Goal: Task Accomplishment & Management: Manage account settings

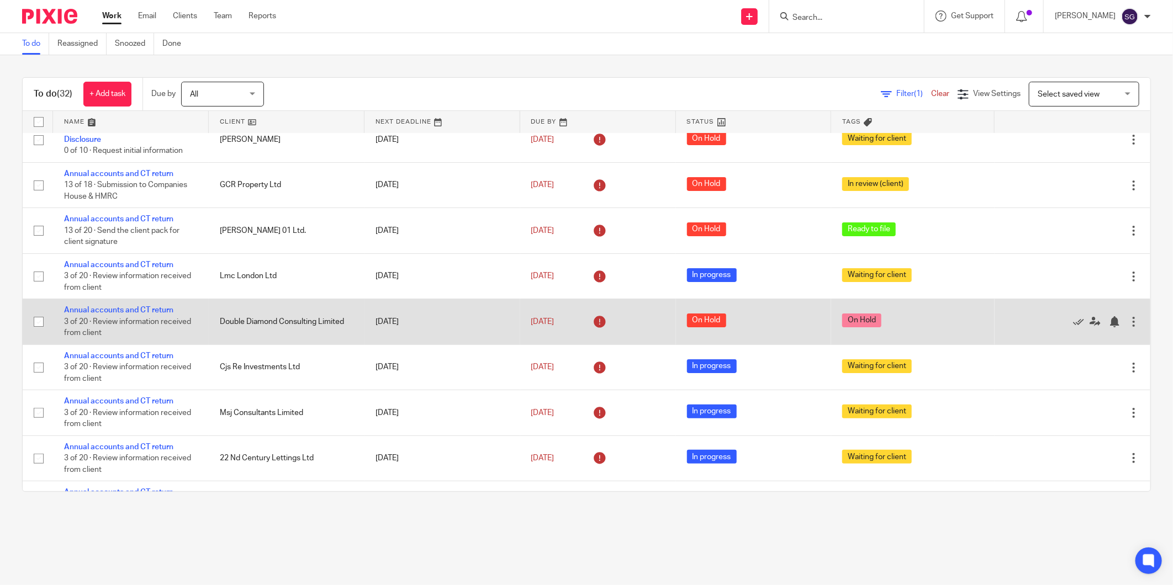
scroll to position [123, 0]
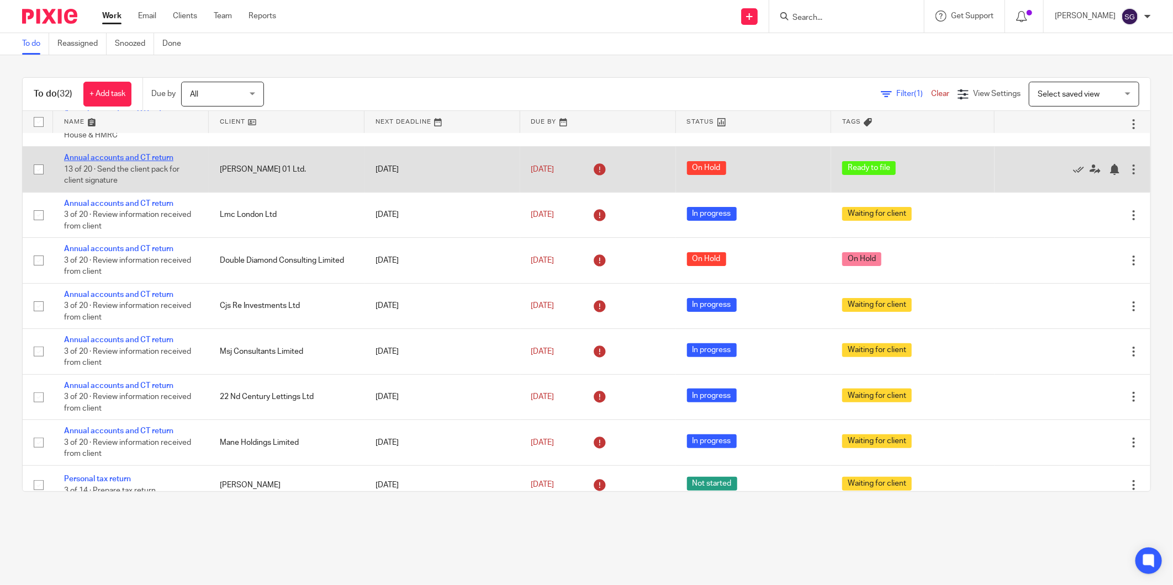
click at [139, 160] on link "Annual accounts and CT return" at bounding box center [118, 158] width 109 height 8
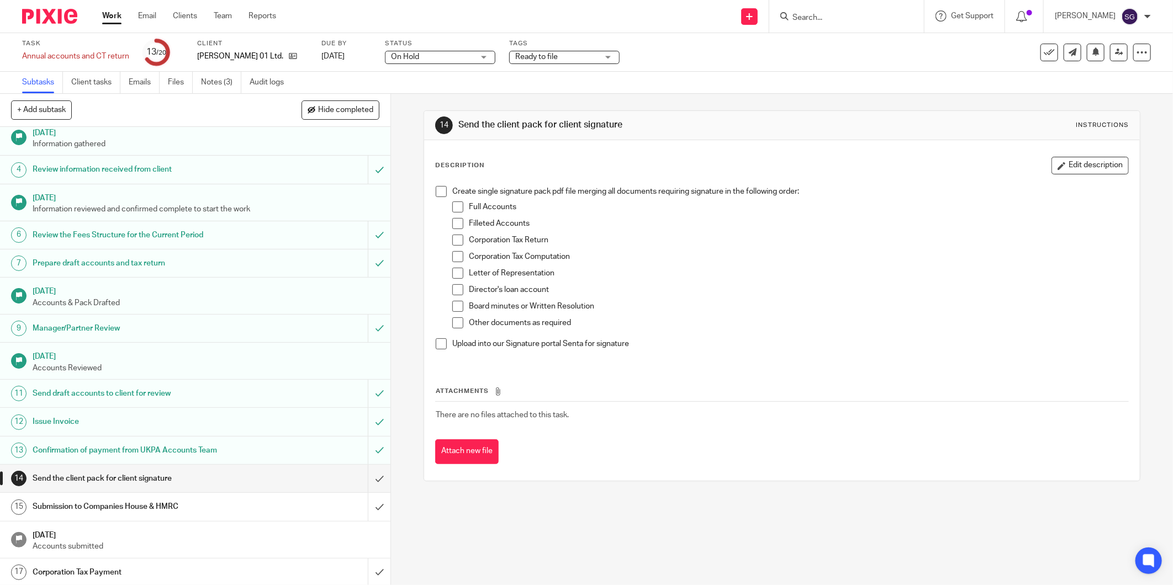
scroll to position [152, 0]
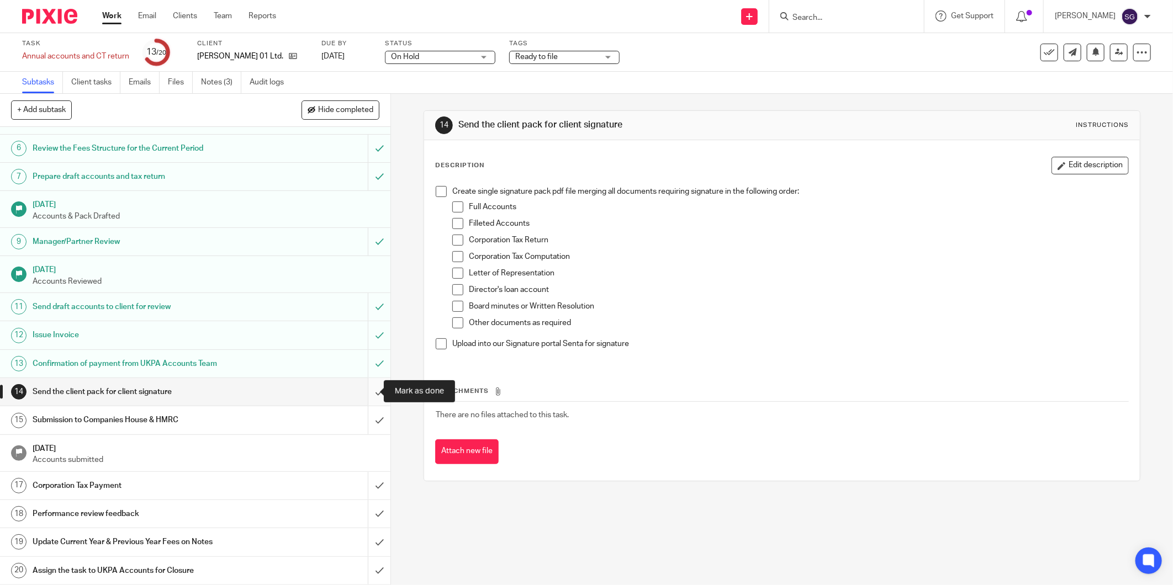
click at [361, 393] on input "submit" at bounding box center [195, 392] width 390 height 28
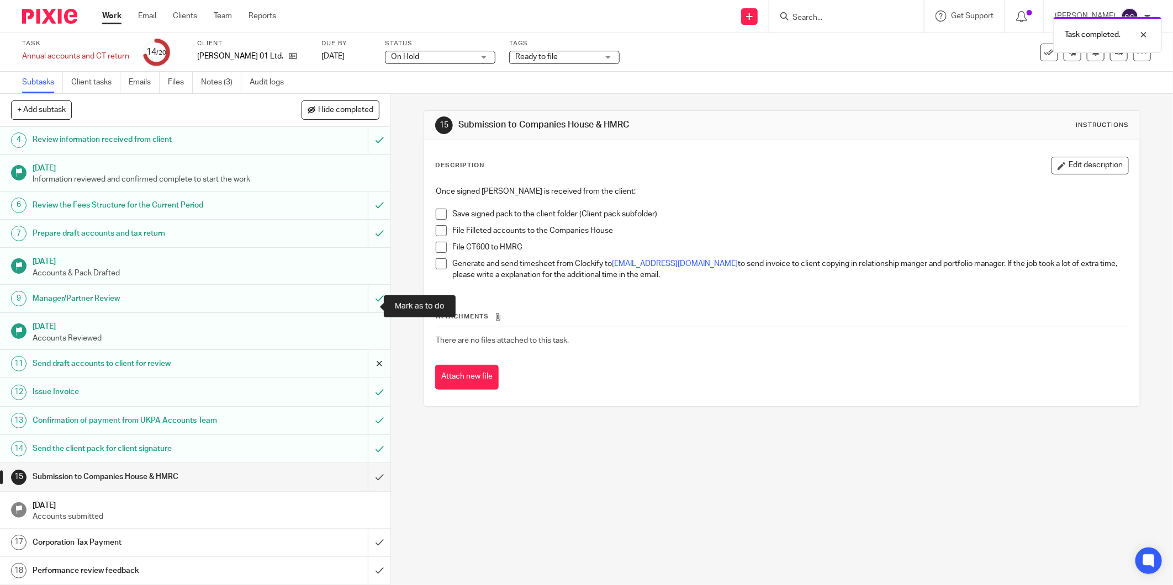
scroll to position [152, 0]
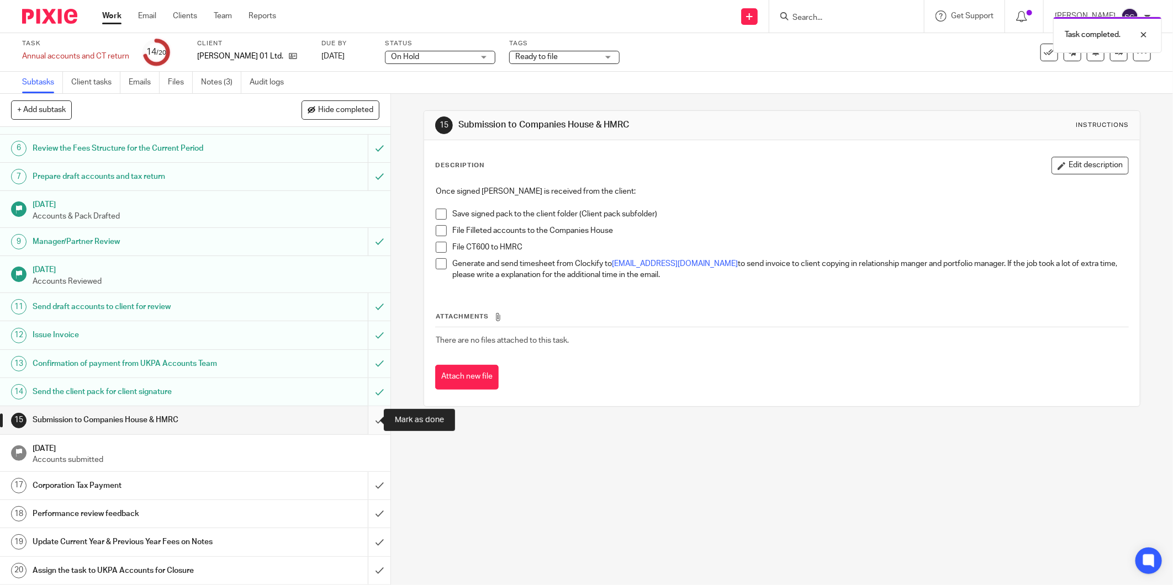
click at [365, 416] on input "submit" at bounding box center [195, 420] width 390 height 28
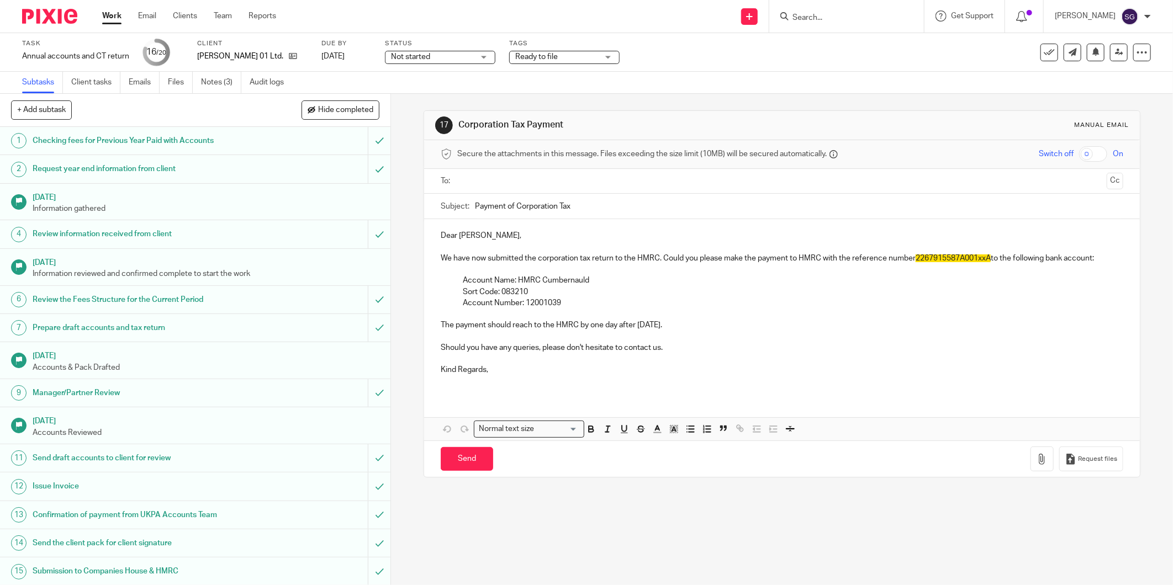
scroll to position [152, 0]
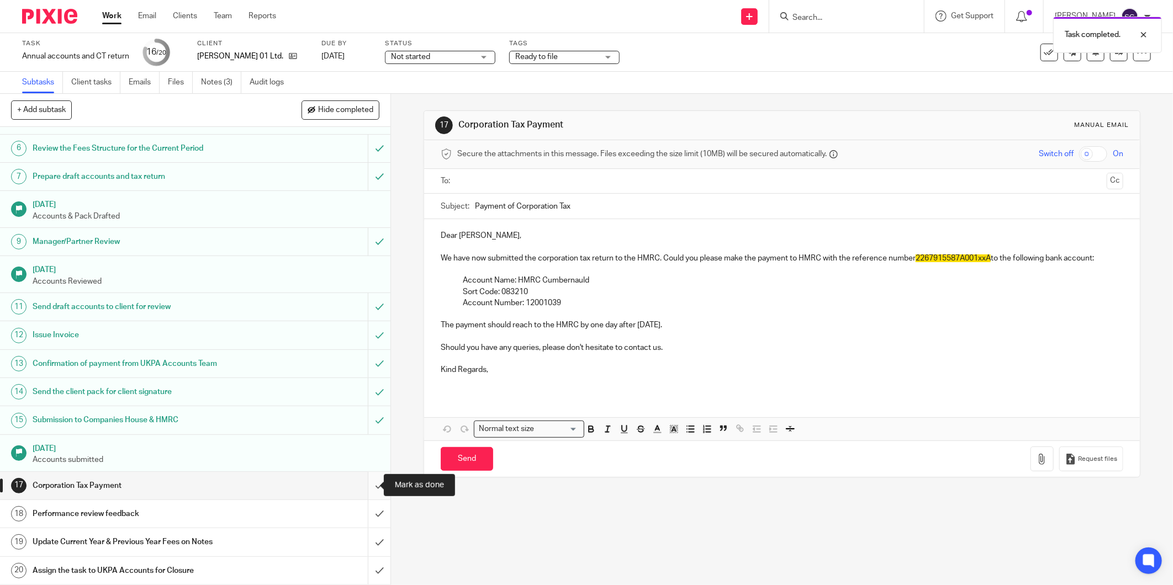
click at [364, 490] on input "submit" at bounding box center [195, 486] width 390 height 28
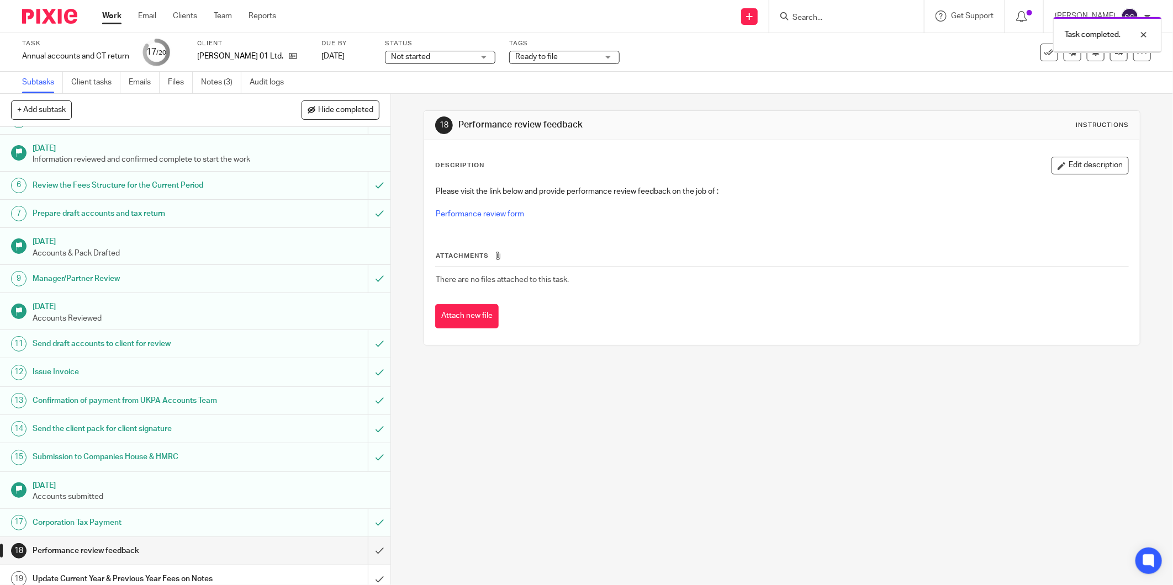
scroll to position [152, 0]
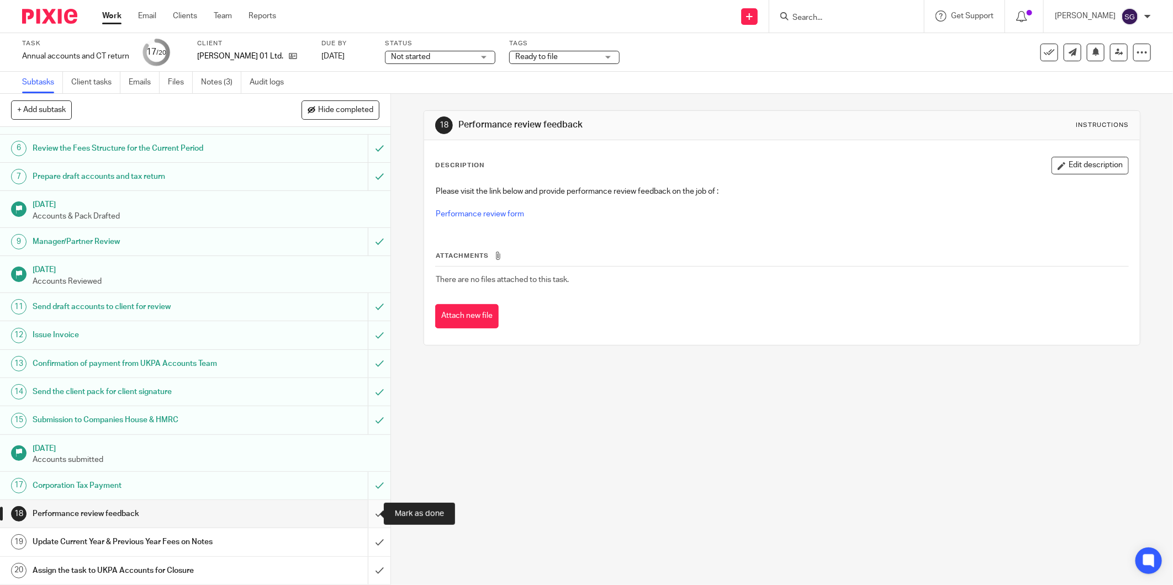
click at [367, 515] on input "submit" at bounding box center [195, 514] width 390 height 28
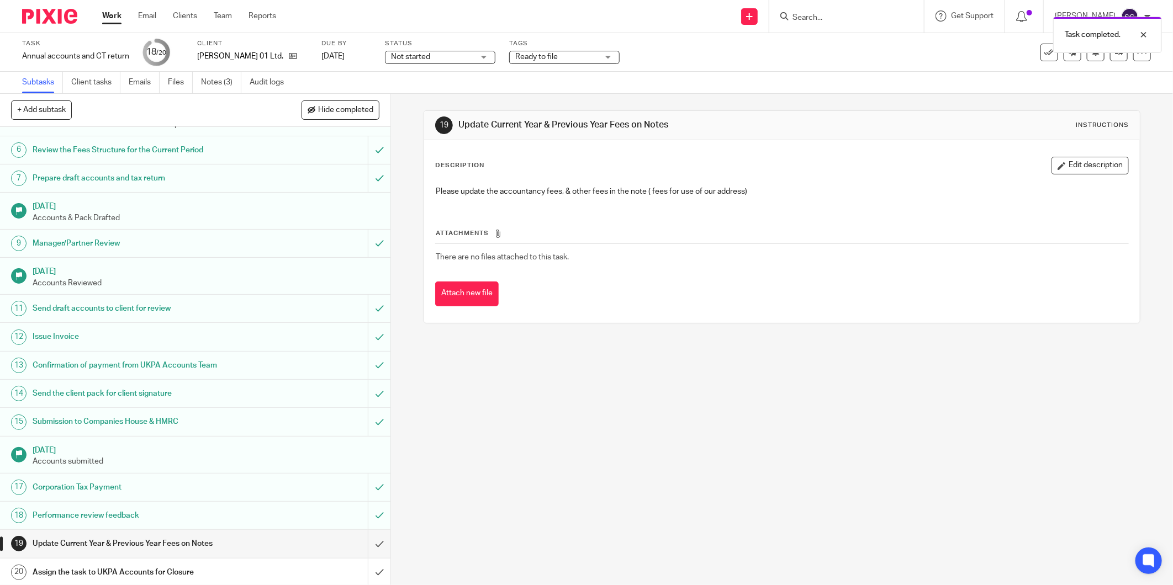
scroll to position [152, 0]
click at [361, 542] on input "submit" at bounding box center [195, 542] width 390 height 28
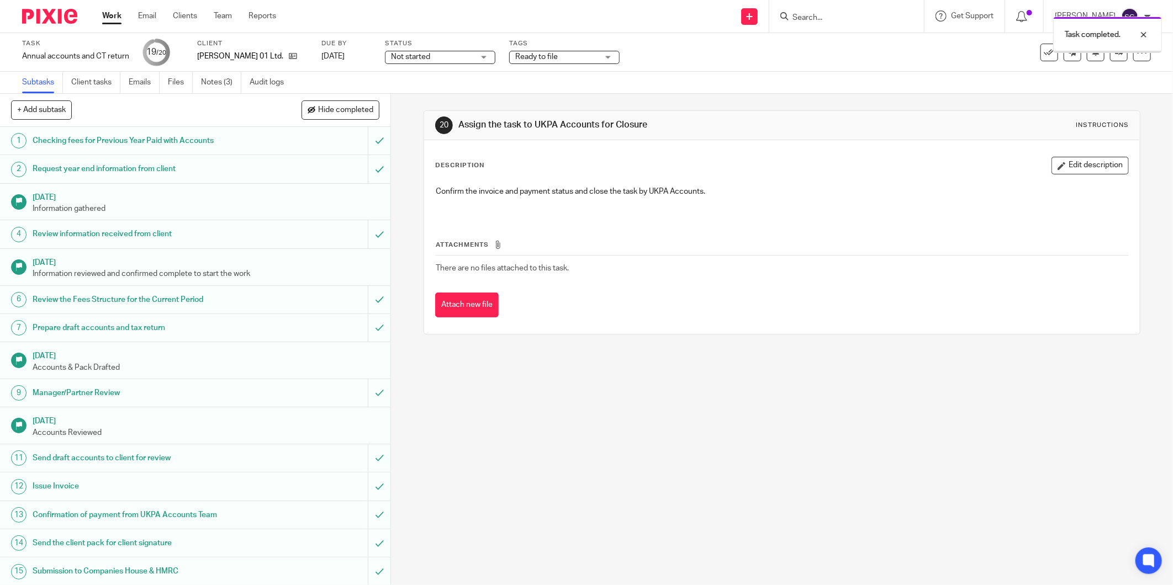
scroll to position [152, 0]
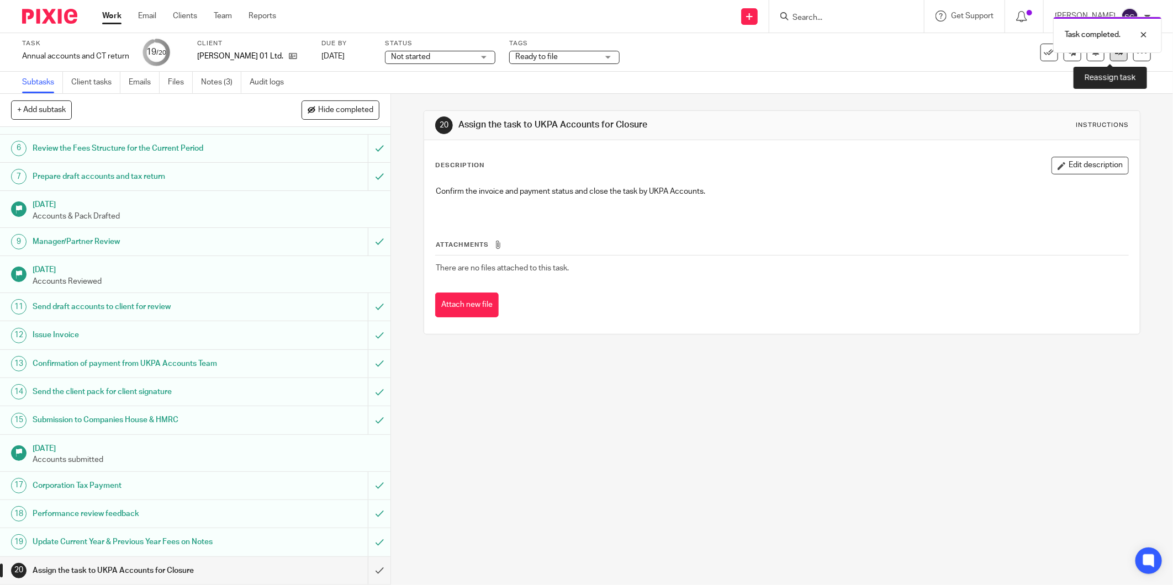
click at [1110, 58] on link at bounding box center [1119, 53] width 18 height 18
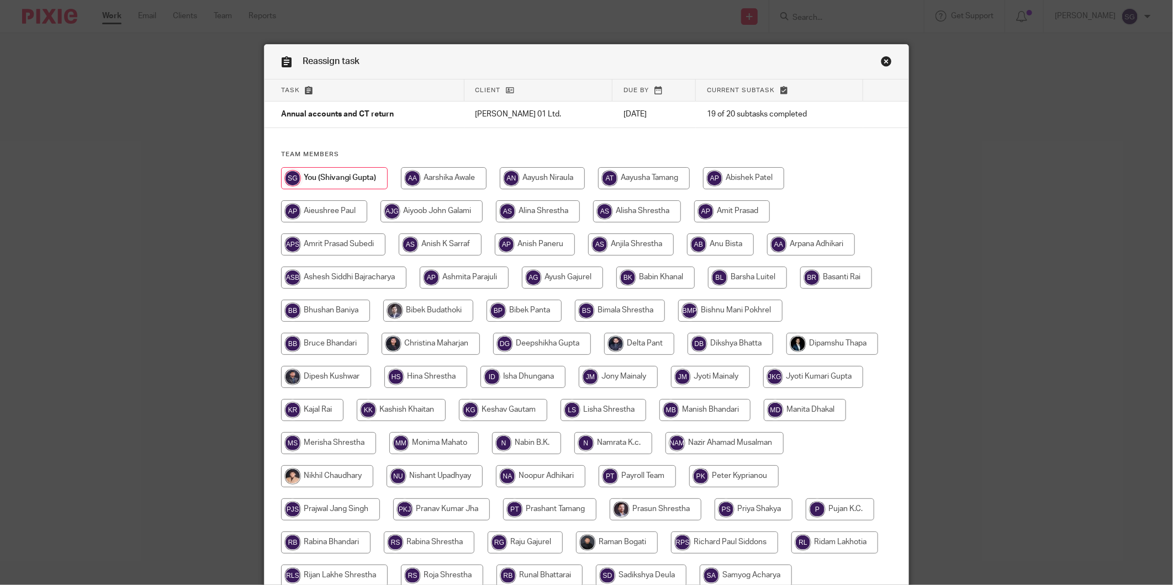
scroll to position [236, 0]
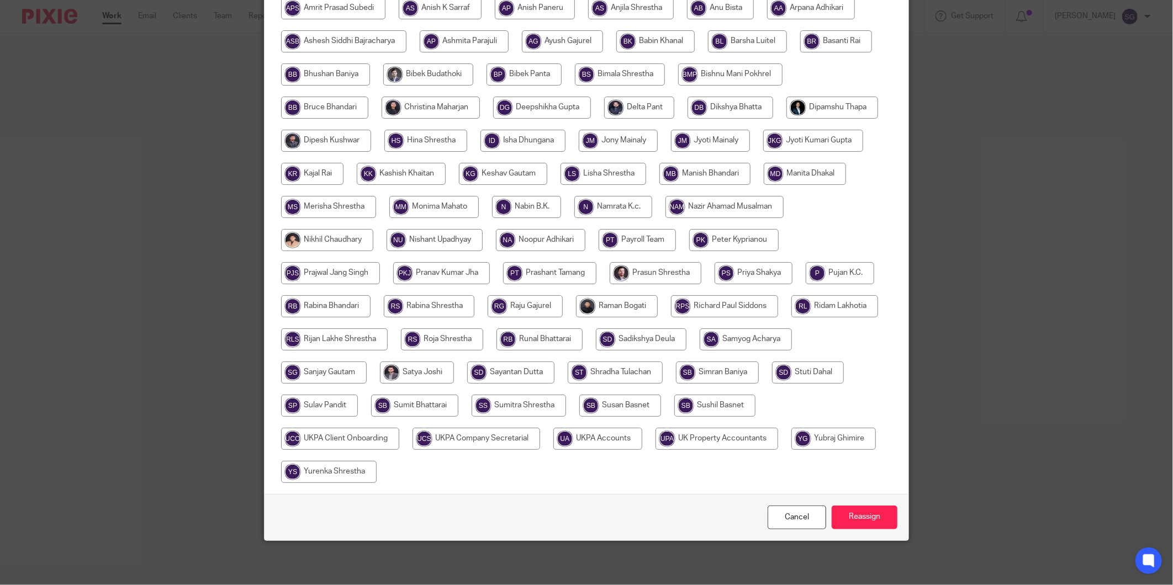
click at [611, 443] on input "radio" at bounding box center [597, 439] width 89 height 22
radio input "true"
click at [875, 514] on input "Reassign" at bounding box center [864, 518] width 66 height 24
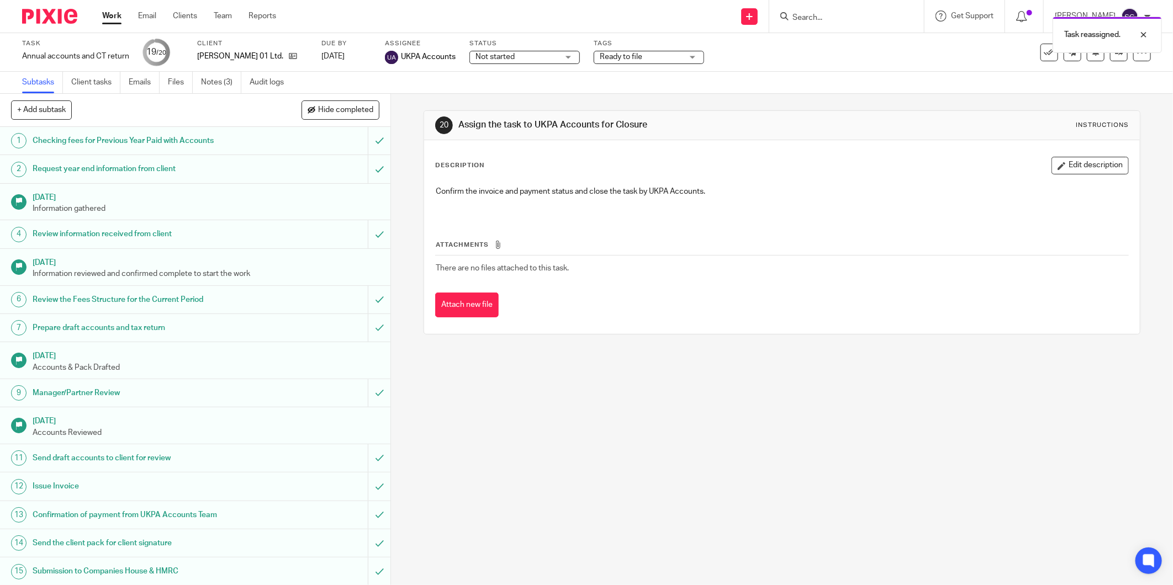
scroll to position [152, 0]
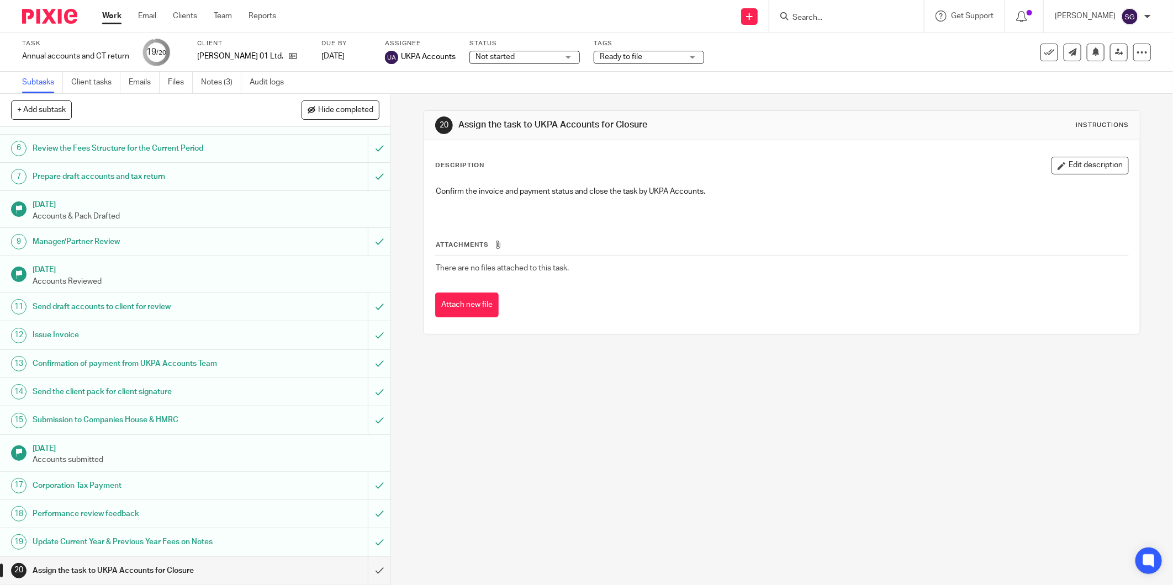
click at [61, 12] on img at bounding box center [49, 16] width 55 height 15
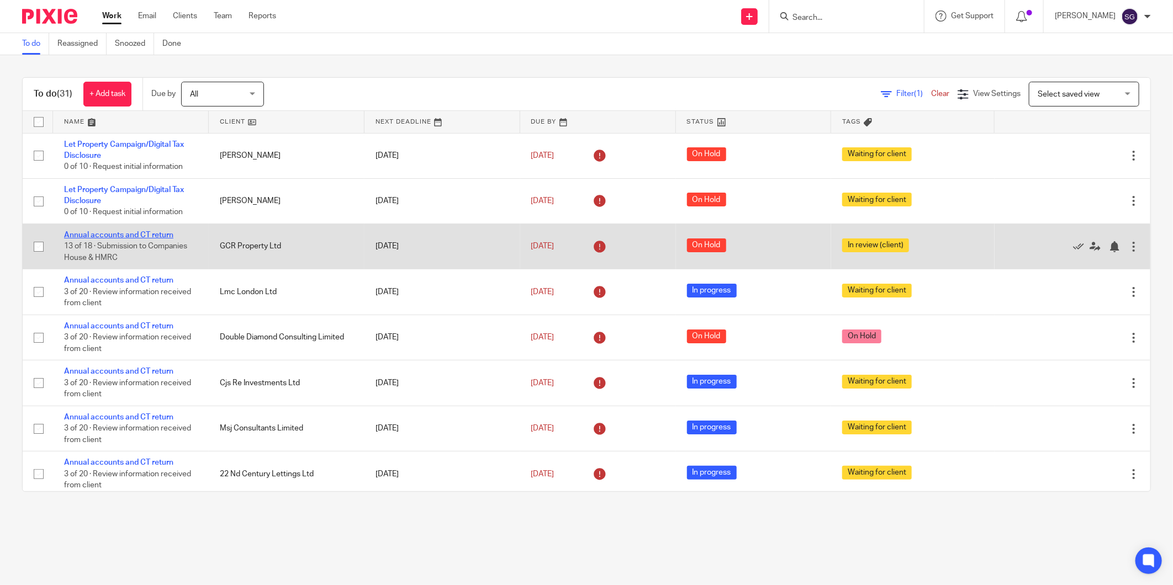
click at [133, 239] on link "Annual accounts and CT return" at bounding box center [118, 235] width 109 height 8
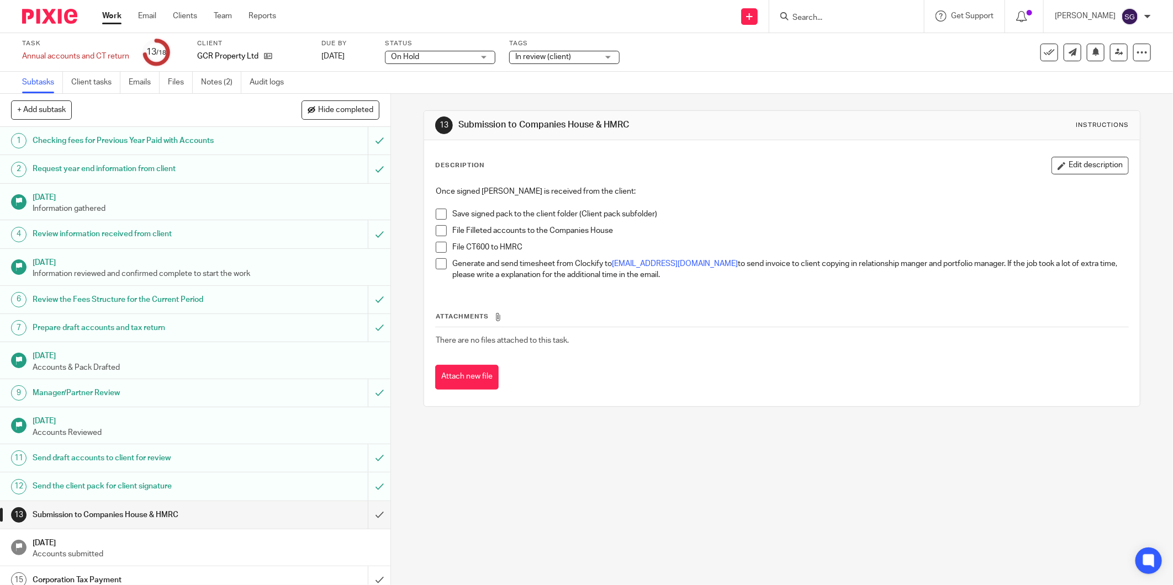
click at [467, 53] on span "On Hold" at bounding box center [432, 57] width 83 height 12
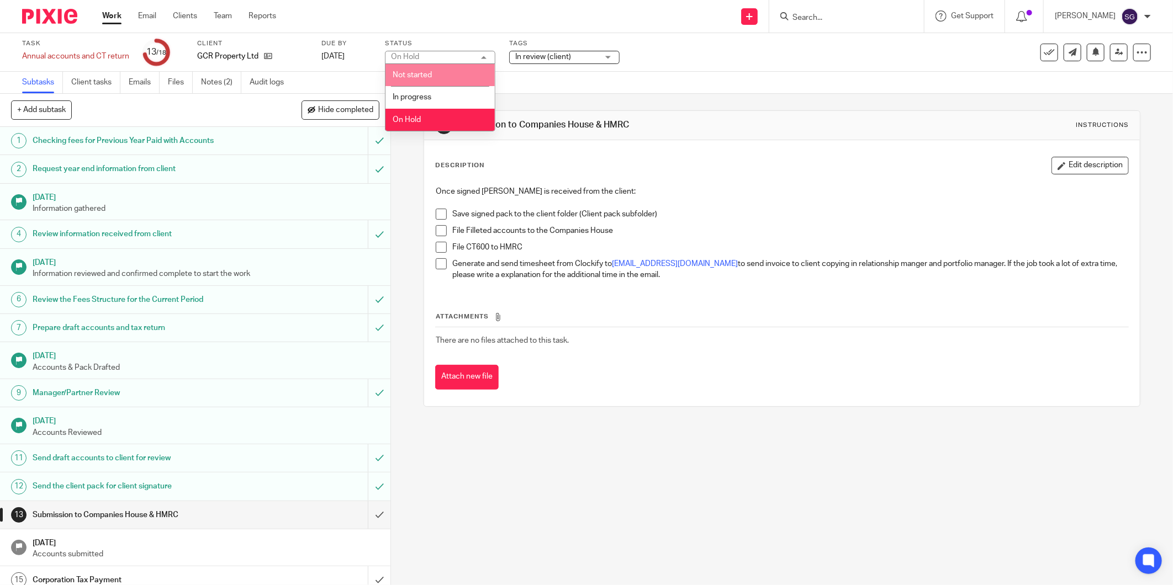
click at [440, 83] on li "Not started" at bounding box center [439, 75] width 109 height 23
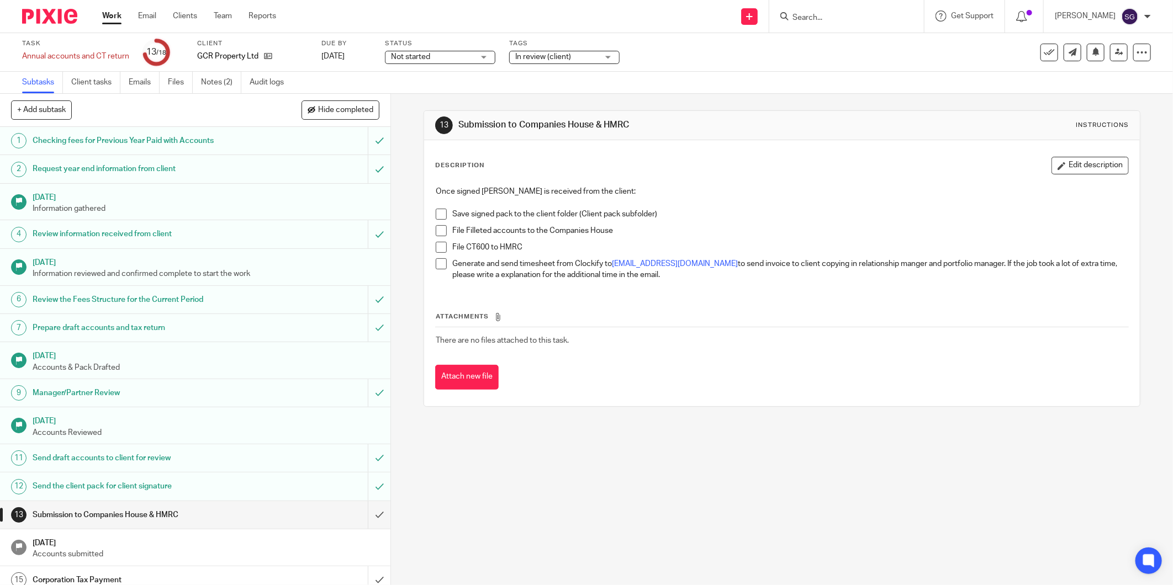
click at [585, 51] on span "In review (client)" at bounding box center [556, 57] width 83 height 12
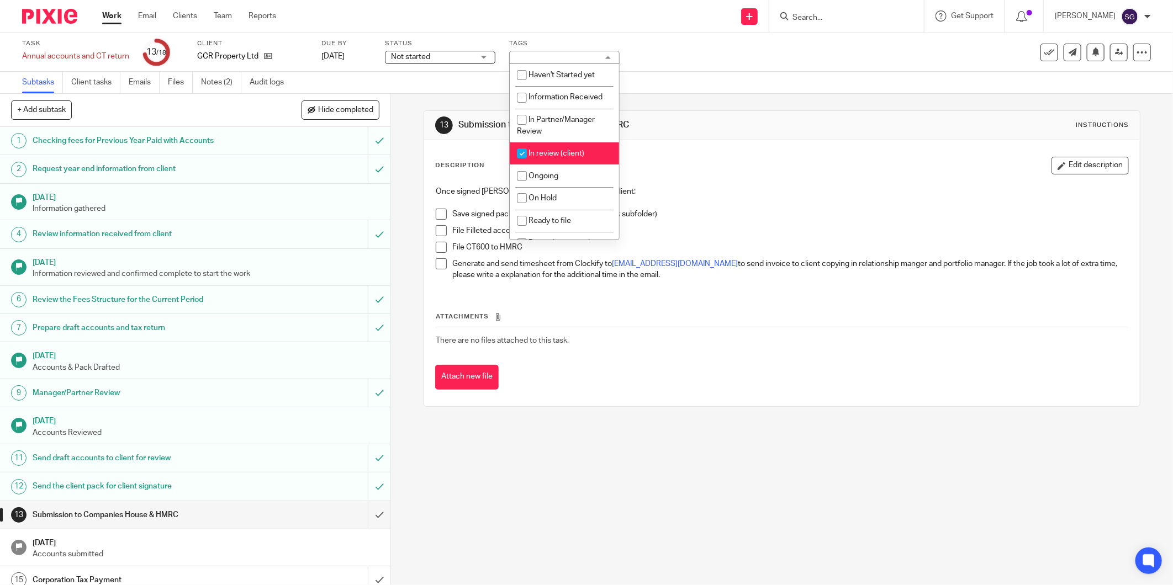
click at [550, 152] on span "In review (client)" at bounding box center [556, 154] width 56 height 8
checkbox input "false"
click at [612, 536] on div "13 Submission to Companies House & HMRC Instructions Description Edit descripti…" at bounding box center [782, 339] width 782 height 491
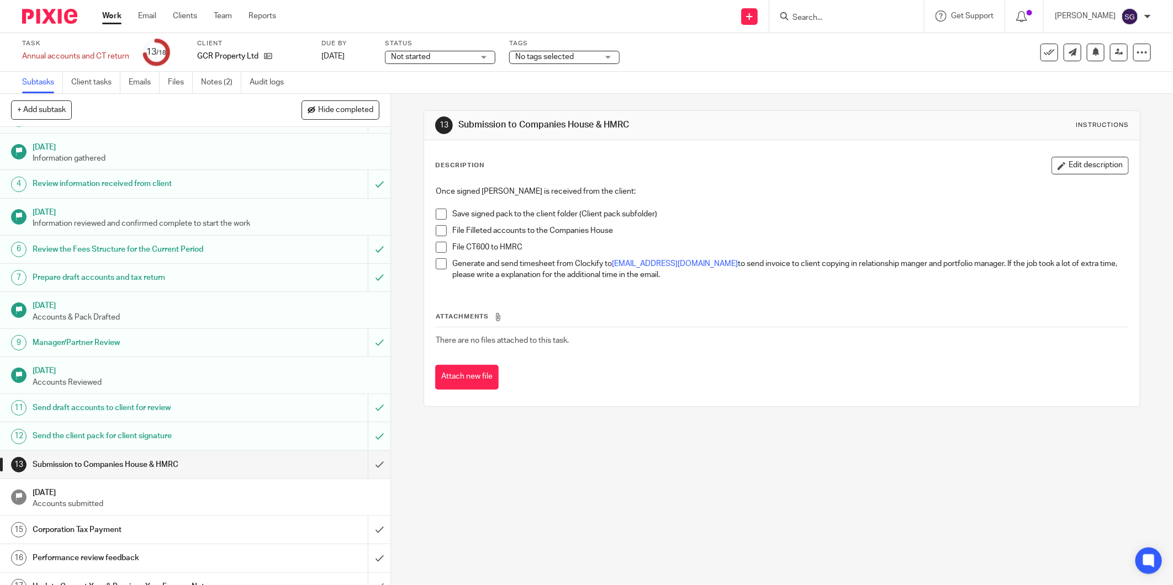
scroll to position [96, 0]
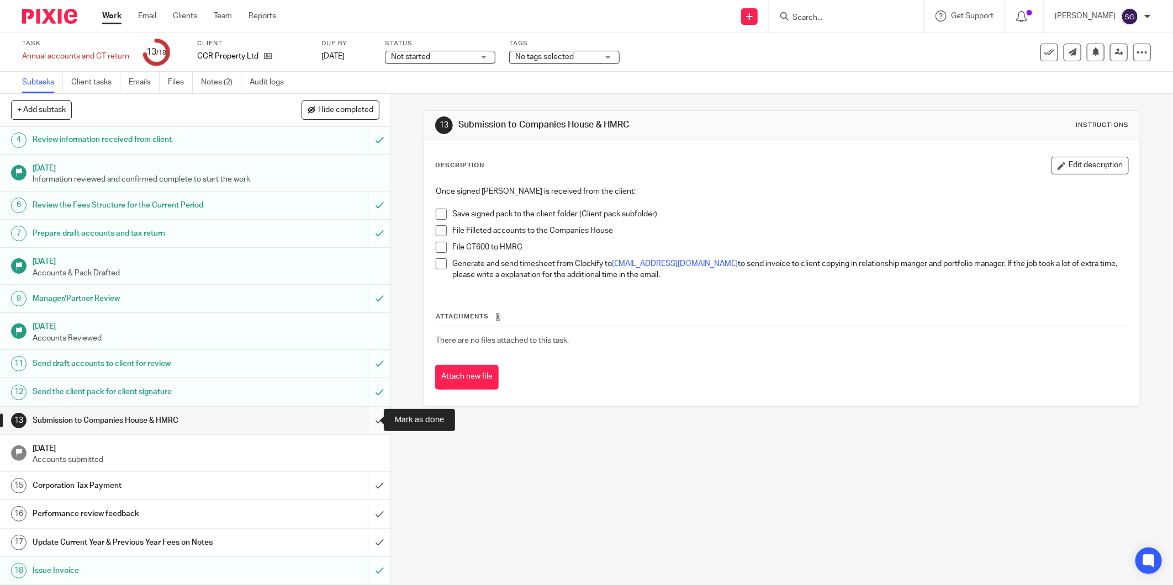
click at [366, 426] on input "submit" at bounding box center [195, 421] width 390 height 28
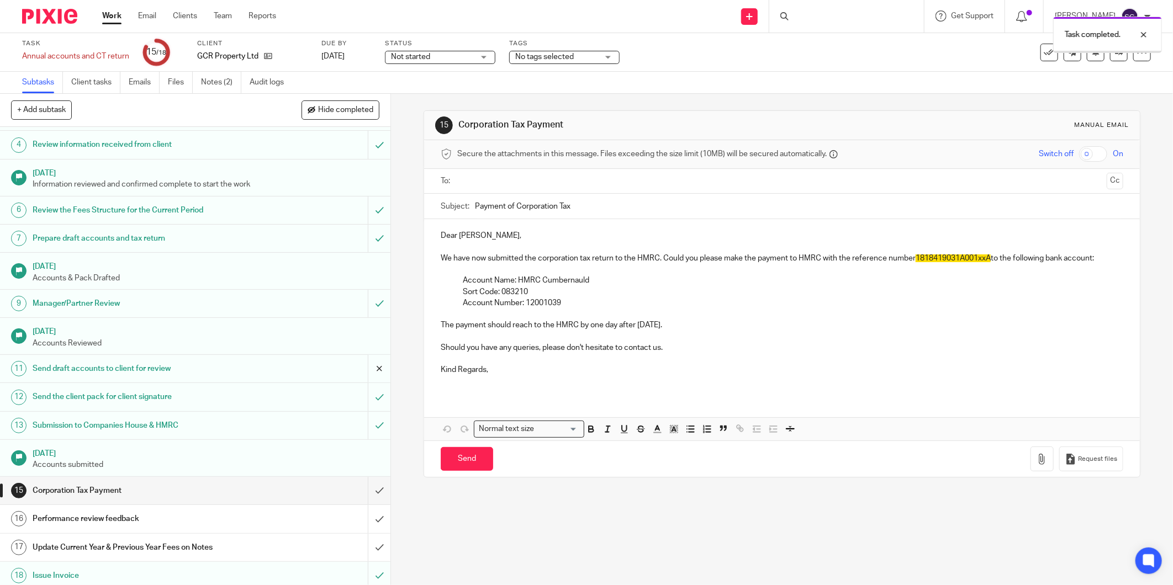
scroll to position [96, 0]
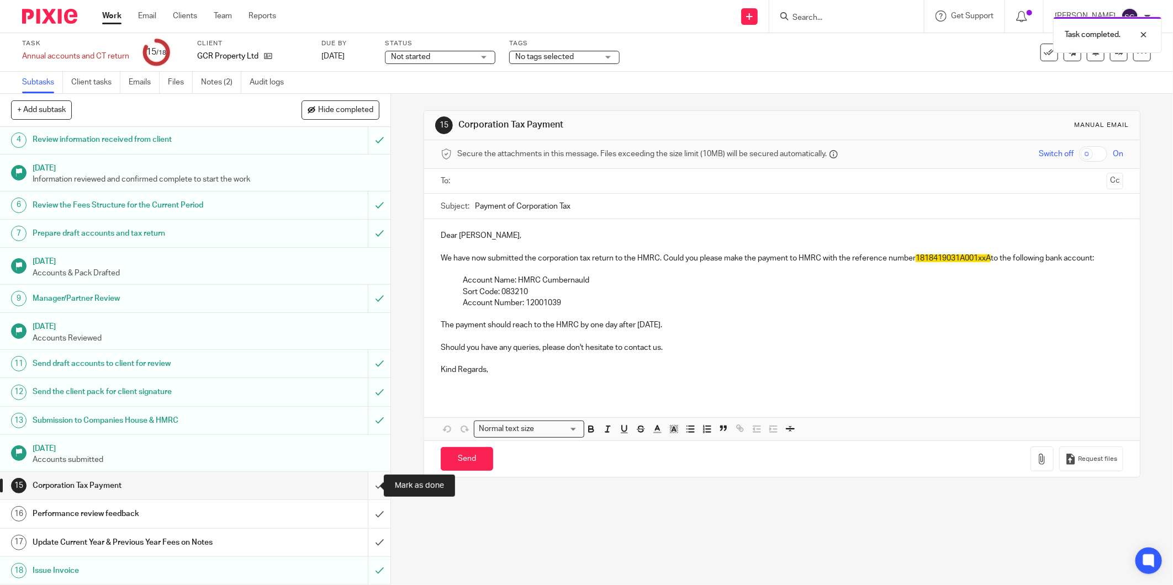
click at [359, 488] on input "submit" at bounding box center [195, 486] width 390 height 28
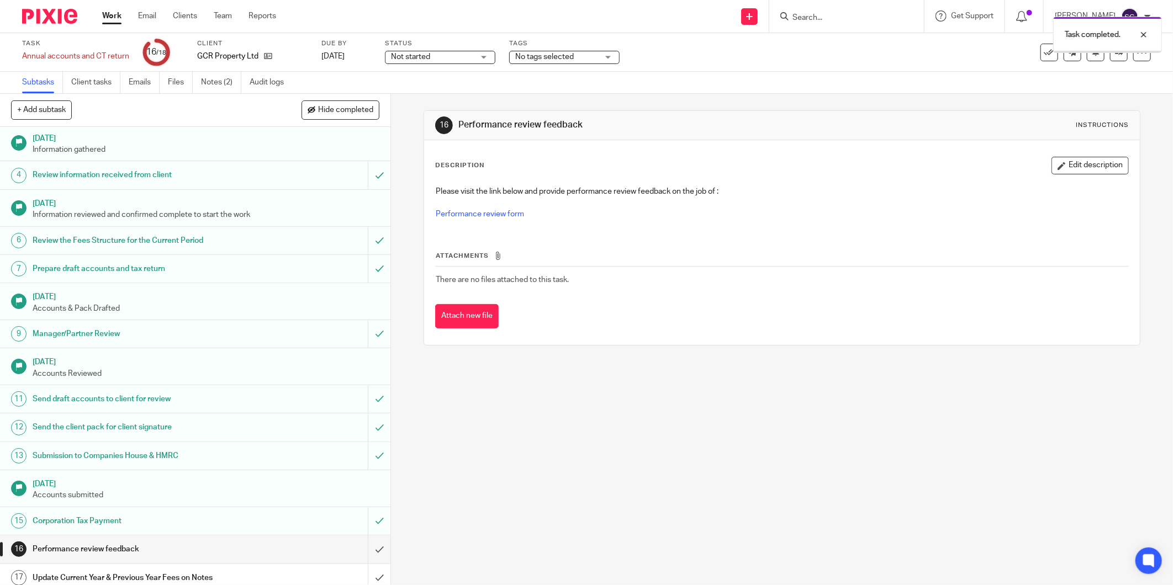
scroll to position [96, 0]
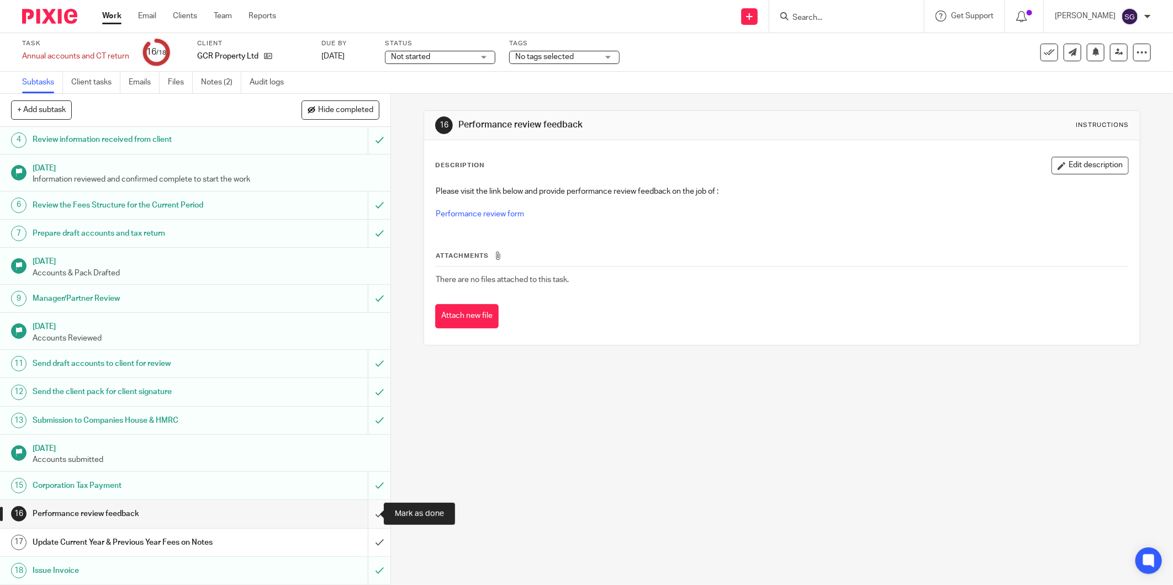
click at [365, 511] on input "submit" at bounding box center [195, 514] width 390 height 28
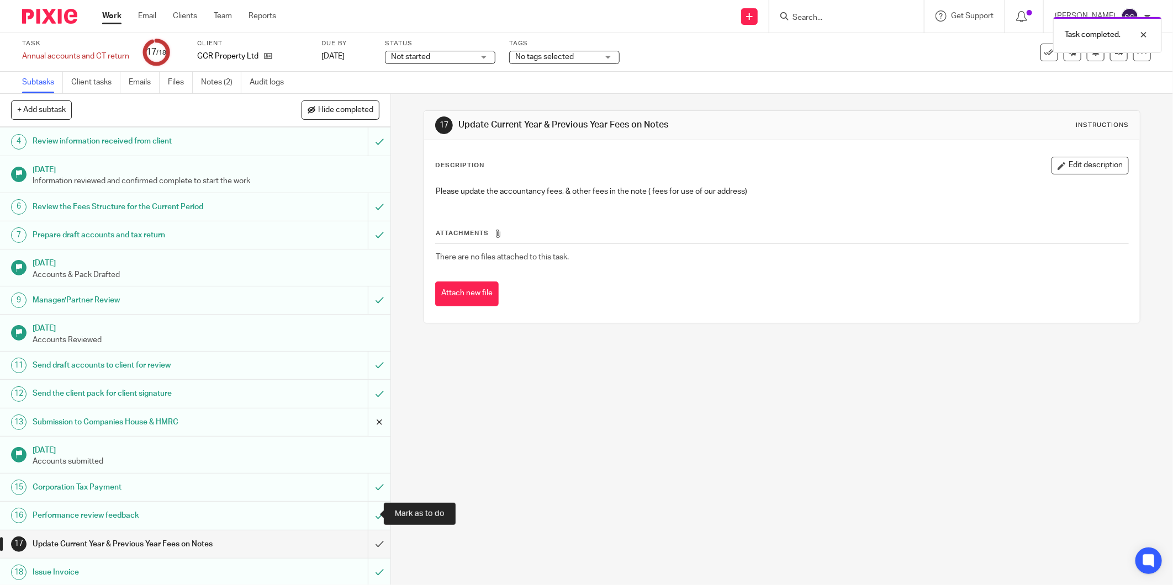
scroll to position [96, 0]
click at [1110, 57] on link at bounding box center [1119, 53] width 18 height 18
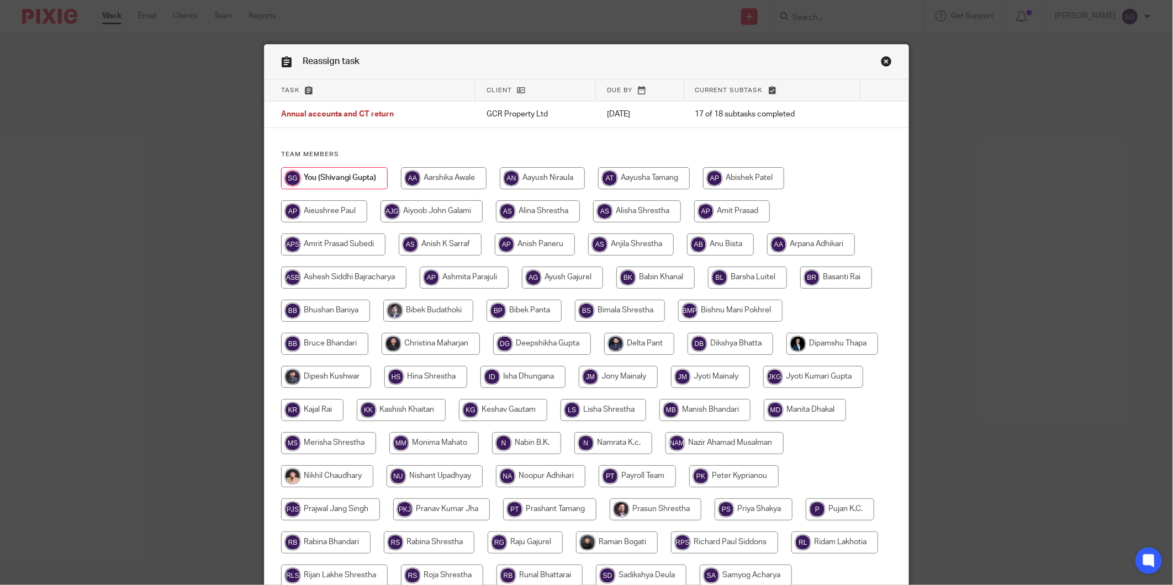
scroll to position [236, 0]
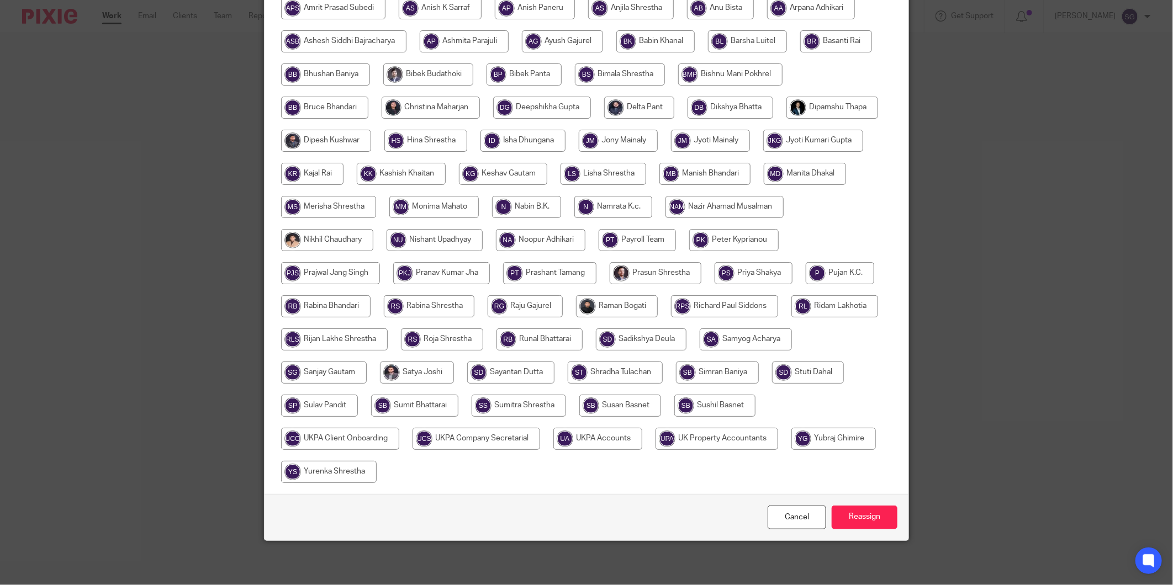
click at [595, 444] on input "radio" at bounding box center [597, 439] width 89 height 22
radio input "true"
click at [869, 514] on input "Reassign" at bounding box center [864, 518] width 66 height 24
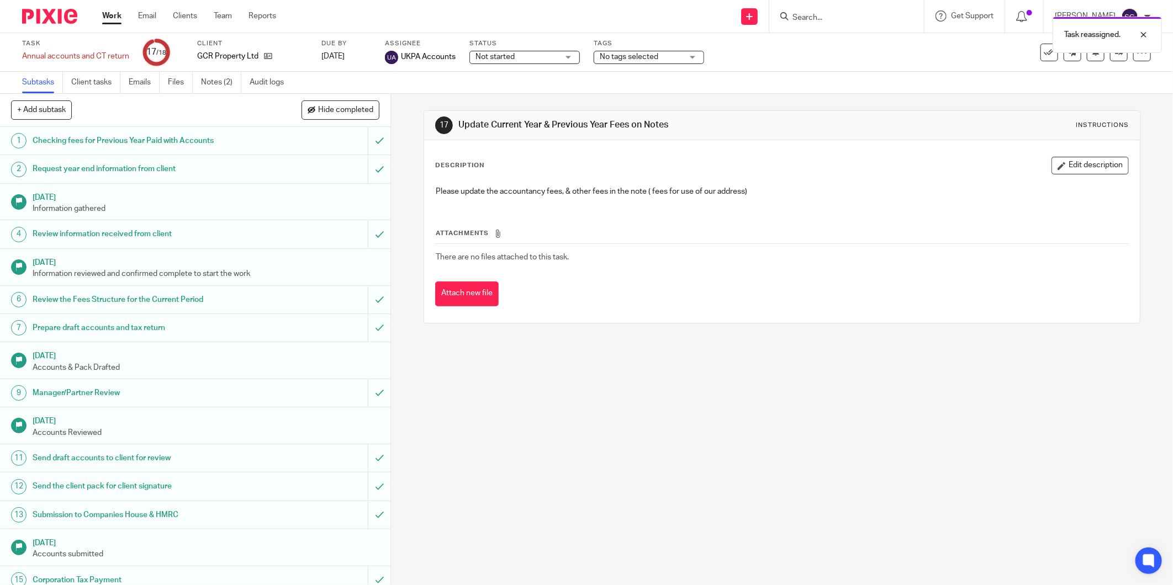
click at [45, 15] on img at bounding box center [49, 16] width 55 height 15
